Goal: Transaction & Acquisition: Book appointment/travel/reservation

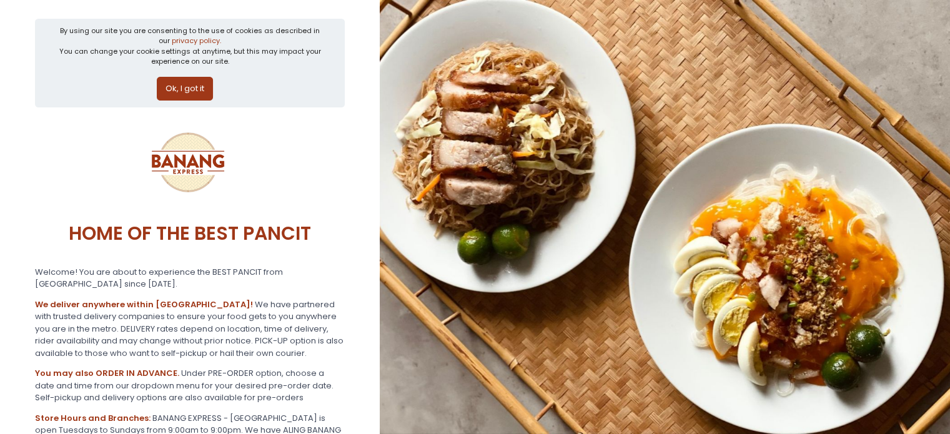
click at [192, 102] on div "By using our site you are consenting to the use of cookies as described in our …" at bounding box center [190, 63] width 310 height 89
click at [187, 92] on button "Ok, I got it" at bounding box center [185, 89] width 56 height 24
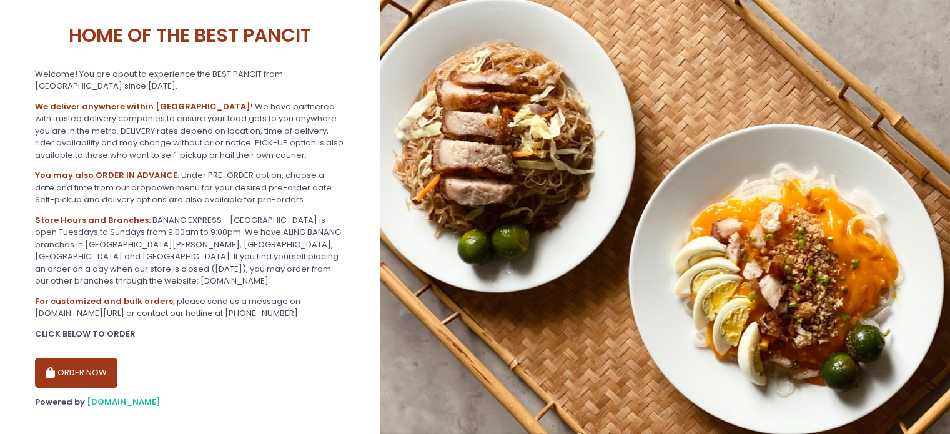
scroll to position [105, 0]
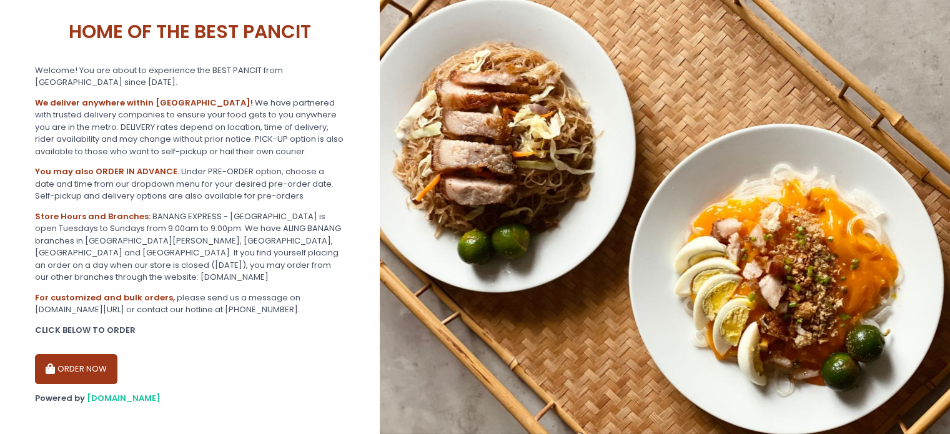
click at [87, 355] on button "ORDER NOW" at bounding box center [76, 369] width 82 height 30
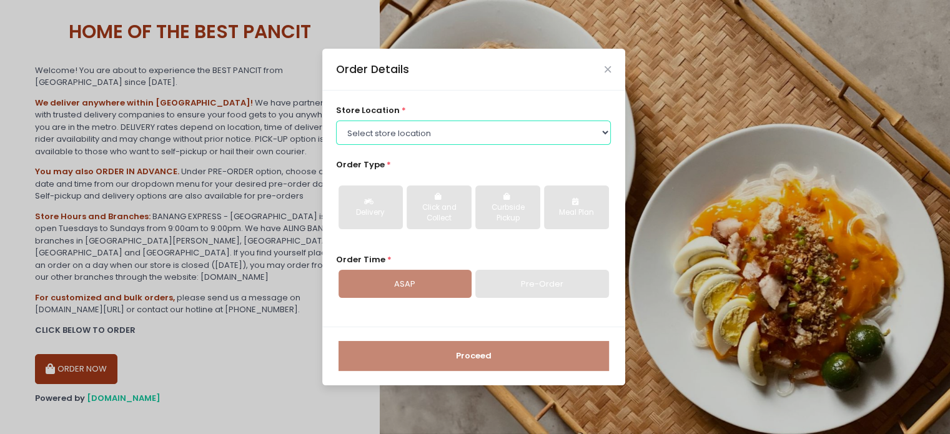
click at [449, 144] on select "Select store location BANANG EXPRESS - [GEOGRAPHIC_DATA], [GEOGRAPHIC_DATA] BAN…" at bounding box center [473, 133] width 275 height 24
select select "62ee0805b0024a001716a291"
click at [336, 121] on select "Select store location BANANG EXPRESS - [GEOGRAPHIC_DATA], [GEOGRAPHIC_DATA] BAN…" at bounding box center [473, 133] width 275 height 24
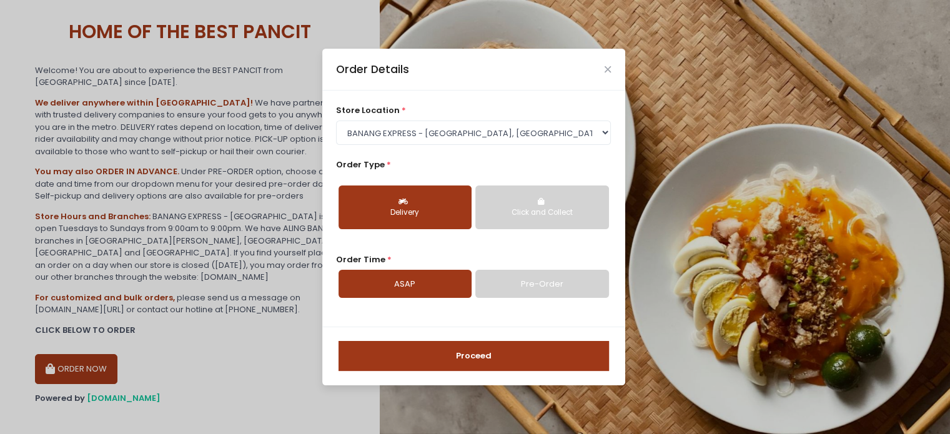
click at [542, 284] on link "Pre-Order" at bounding box center [541, 284] width 133 height 29
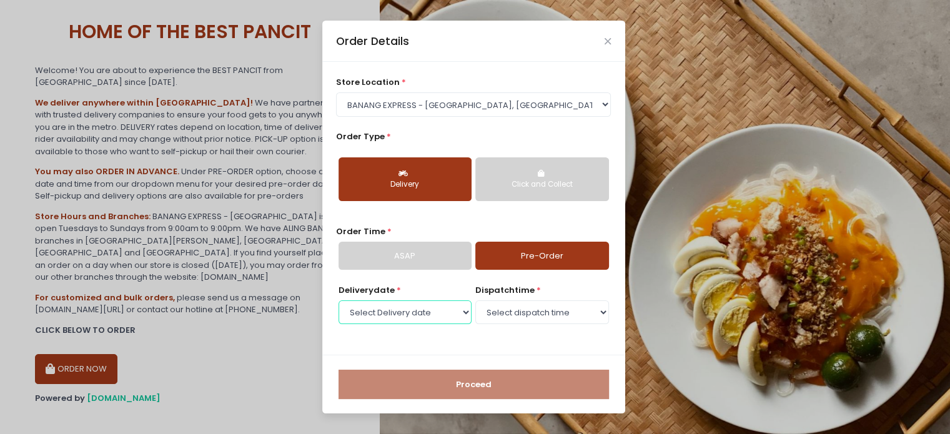
click at [437, 314] on select "Select Delivery date [DATE] [DATE] [DATE] [DATE] [DATE] [DATE] [DATE]" at bounding box center [405, 312] width 133 height 24
select select "[DATE]"
click at [339, 300] on select "Select Delivery date [DATE] [DATE] [DATE] [DATE] [DATE] [DATE] [DATE]" at bounding box center [405, 312] width 133 height 24
click at [517, 310] on select "Select dispatch time 07:00 AM - 07:30 AM 07:30 AM - 08:00 AM 08:00 AM - 08:30 A…" at bounding box center [541, 312] width 133 height 24
select select "11:00"
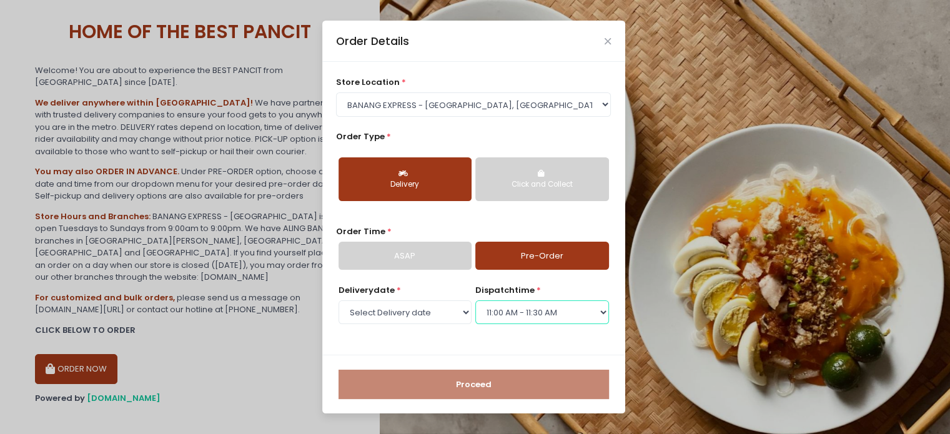
click at [475, 300] on select "Select dispatch time 07:00 AM - 07:30 AM 07:30 AM - 08:00 AM 08:00 AM - 08:30 A…" at bounding box center [541, 312] width 133 height 24
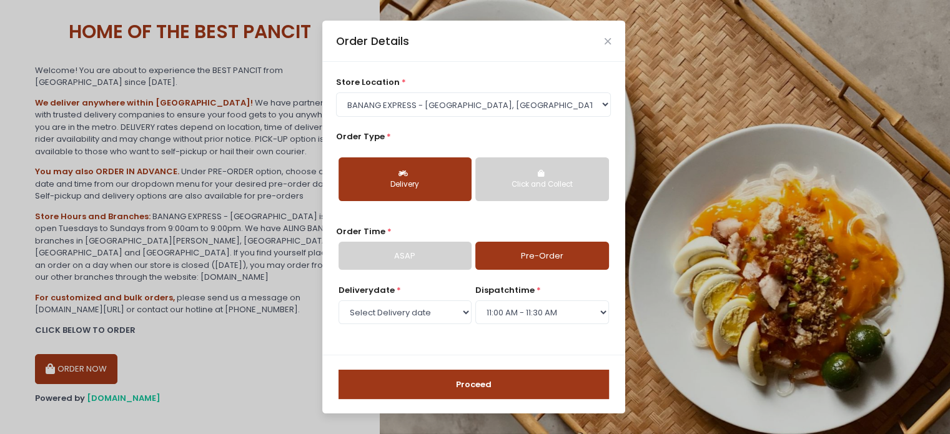
click at [488, 384] on button "Proceed" at bounding box center [474, 385] width 270 height 30
